Goal: Task Accomplishment & Management: Manage account settings

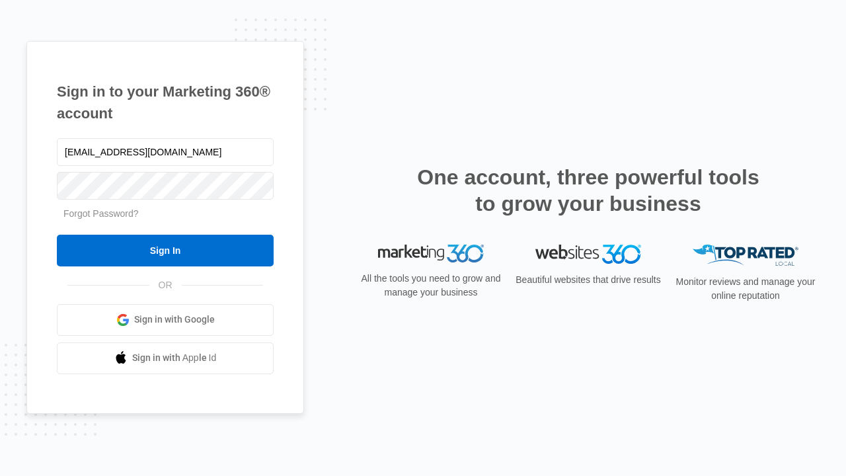
type input "[EMAIL_ADDRESS][DOMAIN_NAME]"
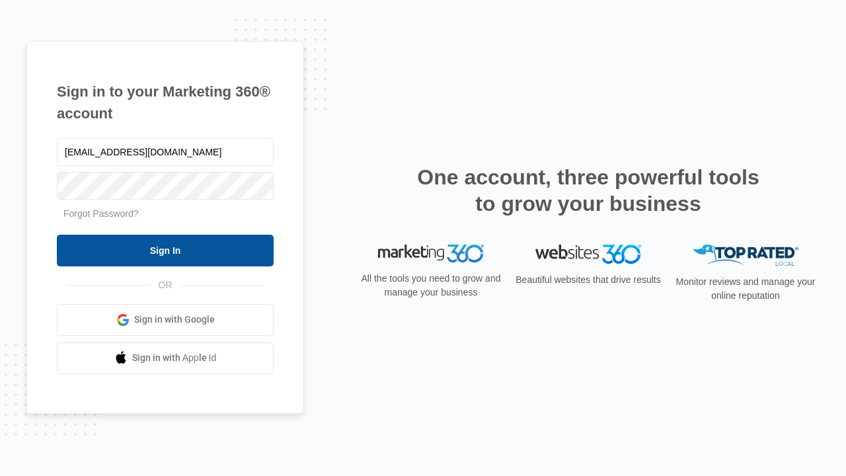
click at [165, 250] on input "Sign In" at bounding box center [165, 251] width 217 height 32
